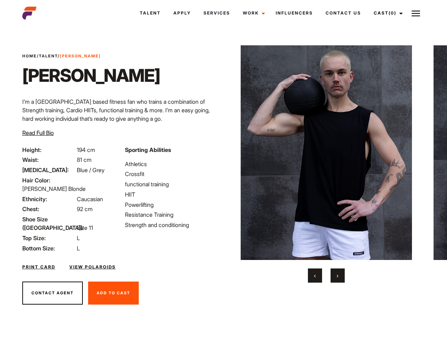
click at [386, 13] on link "Cast (0)" at bounding box center [387, 13] width 40 height 19
click at [416, 13] on img at bounding box center [415, 13] width 8 height 8
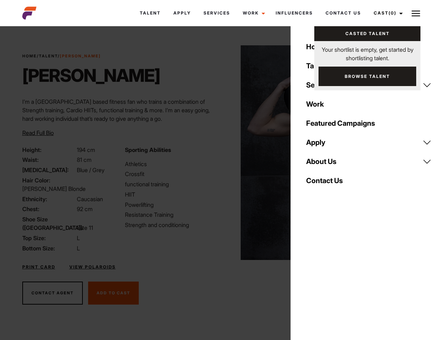
click at [326, 164] on img at bounding box center [327, 152] width 172 height 214
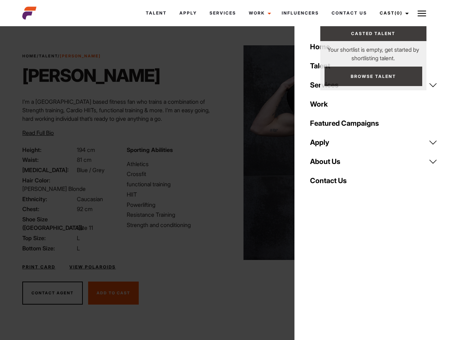
click at [223, 152] on div "Sporting Abilities Athletics Crossfit functional training HIIT Powerlifting Res…" at bounding box center [174, 198] width 104 height 107
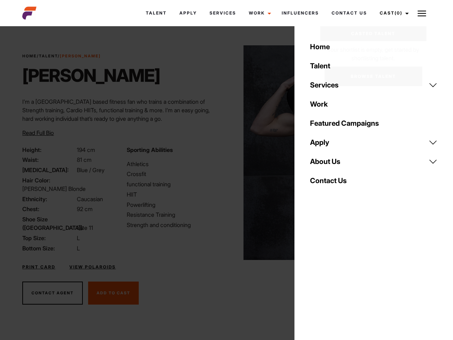
click at [315, 275] on div "Home Talent Services Talent Casting Photography Videography Creative Hair and M…" at bounding box center [373, 170] width 158 height 340
click at [337, 275] on div "Home Talent Services Talent Casting Photography Videography Creative Hair and M…" at bounding box center [373, 170] width 158 height 340
